Goal: Task Accomplishment & Management: Manage account settings

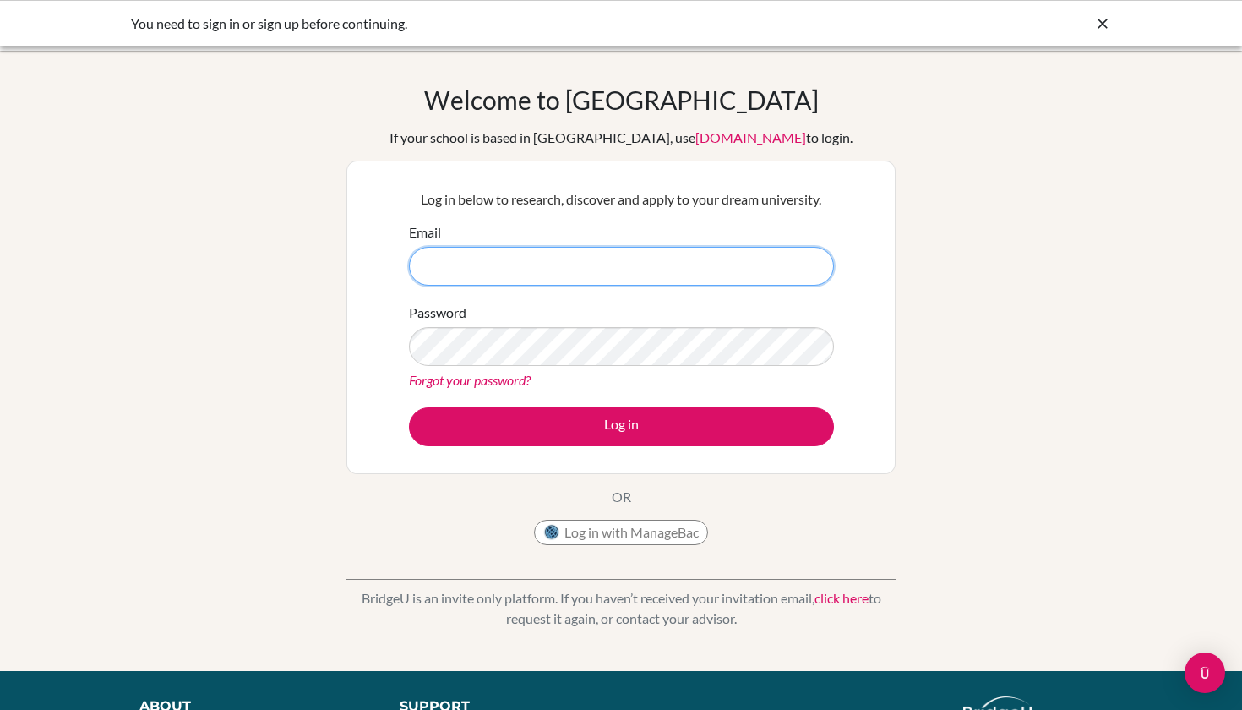
type input "[EMAIL_ADDRESS][DOMAIN_NAME]"
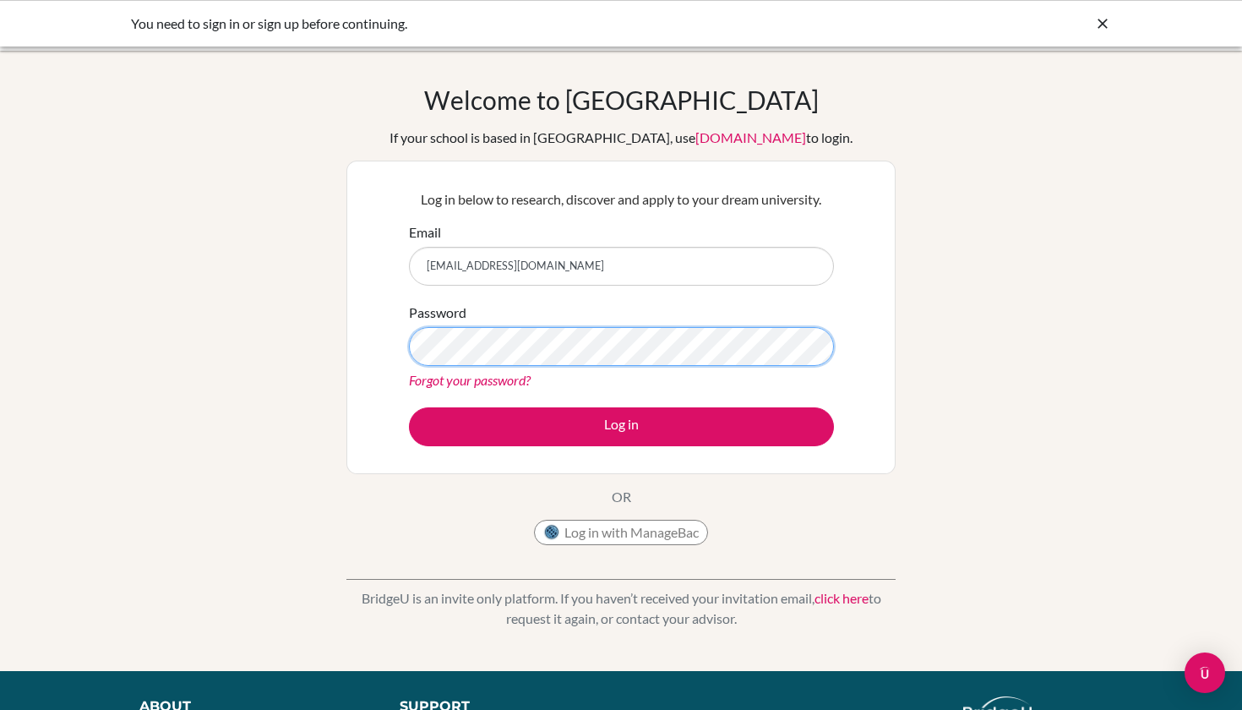
click at [621, 426] on button "Log in" at bounding box center [621, 426] width 425 height 39
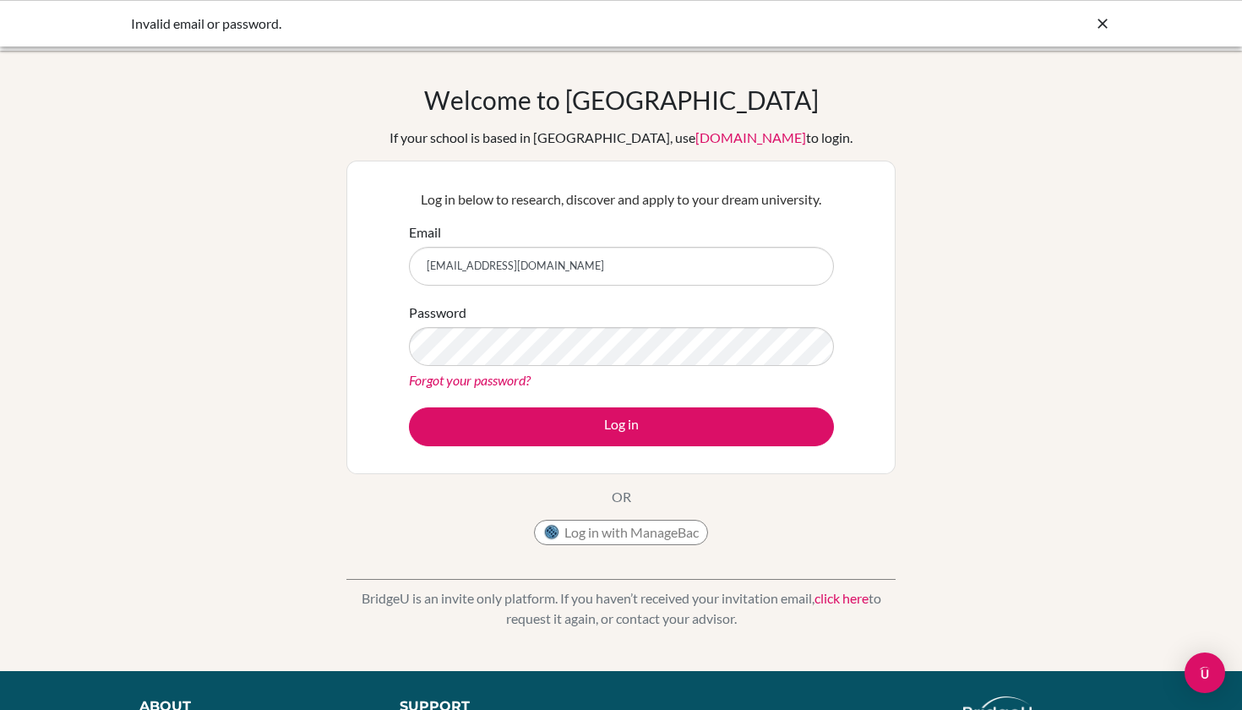
click at [810, 292] on form "Email charlyteguh@sekolahciputra.sch.id Password Forgot your password? Log in" at bounding box center [621, 334] width 425 height 224
click at [677, 270] on input "[EMAIL_ADDRESS][DOMAIN_NAME]" at bounding box center [621, 266] width 425 height 39
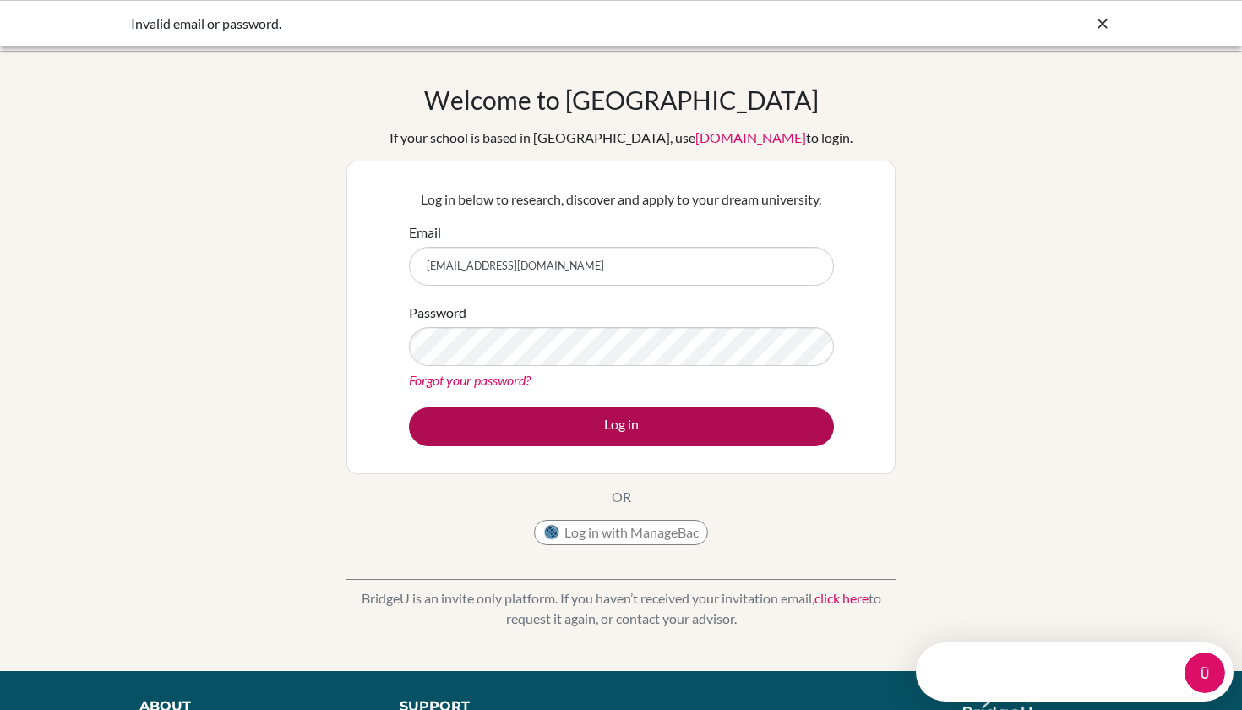
click at [652, 422] on button "Log in" at bounding box center [621, 426] width 425 height 39
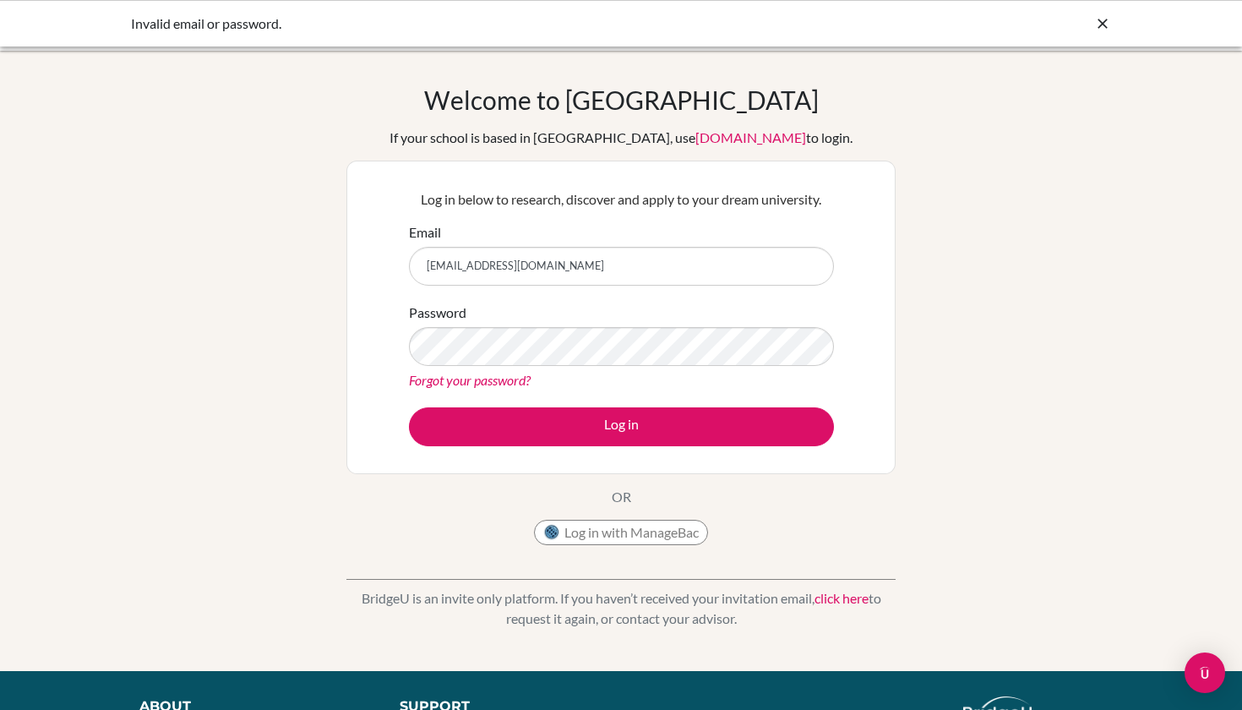
click at [601, 527] on button "Log in with ManageBac" at bounding box center [621, 532] width 174 height 25
